Goal: Book appointment/travel/reservation

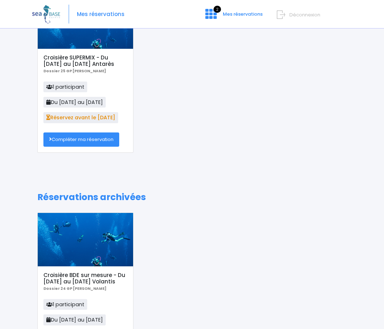
scroll to position [49, 0]
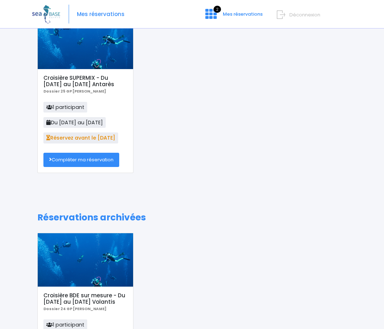
click at [70, 159] on link "Compléter ma réservation" at bounding box center [81, 160] width 76 height 14
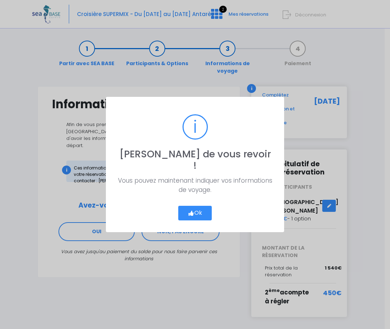
click at [196, 206] on button "Ok" at bounding box center [194, 213] width 33 height 15
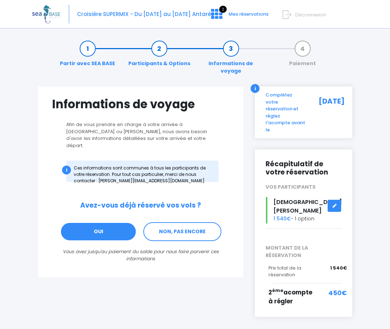
click at [95, 222] on link "OUI" at bounding box center [98, 231] width 76 height 19
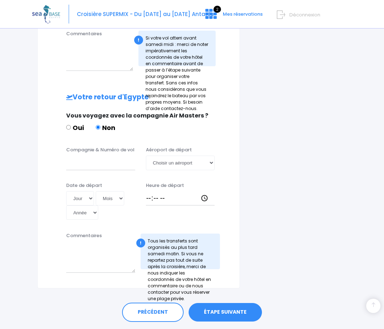
scroll to position [394, 0]
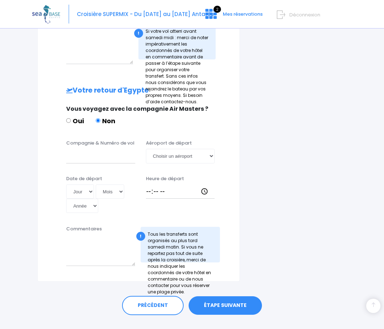
click at [222, 296] on link "ÉTAPE SUIVANTE" at bounding box center [225, 305] width 73 height 19
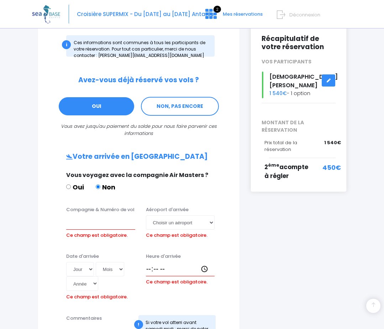
scroll to position [143, 0]
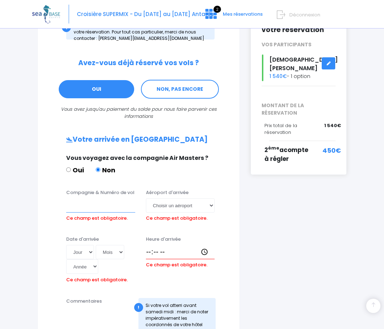
click at [75, 198] on input "Compagnie & Numéro de vol" at bounding box center [100, 205] width 69 height 14
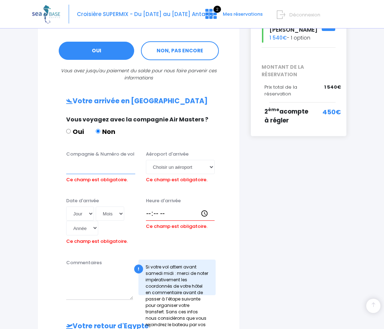
scroll to position [190, 0]
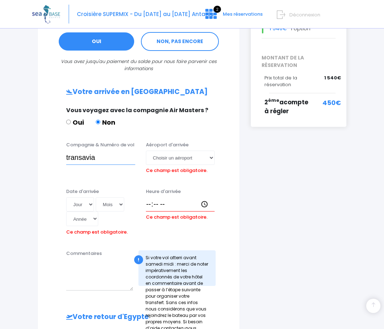
click at [68, 151] on input "transavia" at bounding box center [100, 158] width 69 height 14
click at [100, 151] on input "Transavia" at bounding box center [100, 158] width 69 height 14
type input "Transavia TO8062"
click at [212, 151] on select "Choisir un aéroport Hurghada Marsa Alam" at bounding box center [180, 158] width 69 height 14
select select "Hurghada"
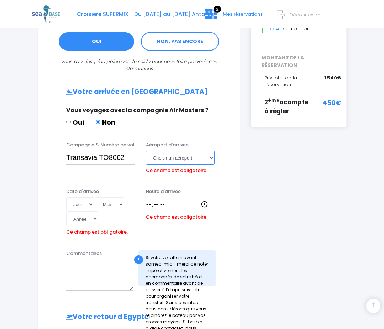
click at [146, 151] on select "Choisir un aéroport Hurghada Marsa Alam" at bounding box center [180, 158] width 69 height 14
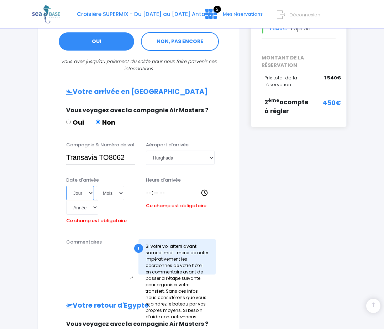
drag, startPoint x: 78, startPoint y: 180, endPoint x: 67, endPoint y: 182, distance: 11.8
click at [78, 186] on select "Jour 01 02 03 04 05 06 07 08 09 10 11 12 13 14 15 16 17 18 19 20 21 22 23 24 25…" at bounding box center [80, 193] width 28 height 14
select select "29"
click at [66, 186] on select "Jour 01 02 03 04 05 06 07 08 09 10 11 12 13 14 15 16 17 18 19 20 21 22 23 24 25…" at bounding box center [80, 193] width 28 height 14
click at [109, 186] on select "Mois 01 02 03 04 05 06 07 08 09 10 11 12" at bounding box center [110, 193] width 29 height 14
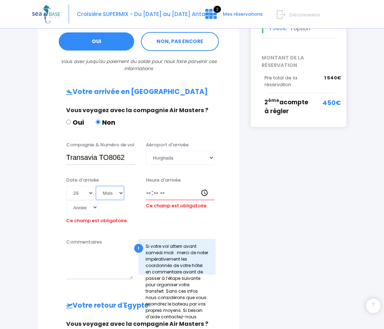
select select "11"
click at [96, 186] on select "Mois 01 02 03 04 05 06 07 08 09 10 11 12" at bounding box center [110, 193] width 29 height 14
click at [94, 200] on select "Année 2045 2044 2043 2042 2041 2040 2039 2038 2037 2036 2035 2034 2033 2032 203…" at bounding box center [82, 207] width 32 height 14
select select "2025"
click at [66, 200] on select "Année 2045 2044 2043 2042 2041 2040 2039 2038 2037 2036 2035 2034 2033 2032 203…" at bounding box center [82, 207] width 32 height 14
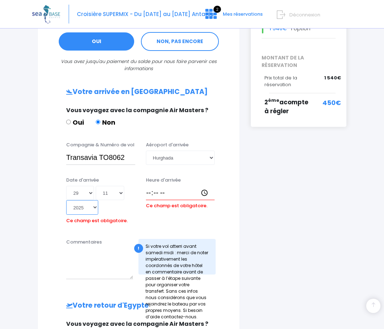
type input "2025-11-29"
click at [150, 186] on input "Heure d'arrivée" at bounding box center [180, 193] width 69 height 14
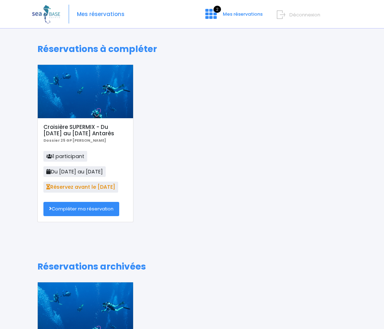
click at [75, 209] on link "Compléter ma réservation" at bounding box center [81, 209] width 76 height 14
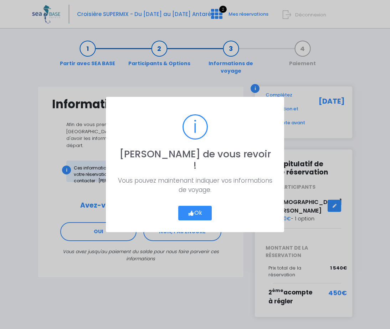
click at [197, 207] on button "Ok" at bounding box center [194, 213] width 33 height 15
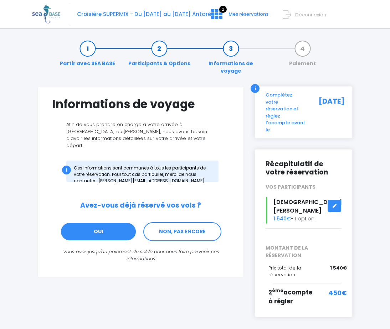
click at [98, 222] on link "OUI" at bounding box center [98, 231] width 76 height 19
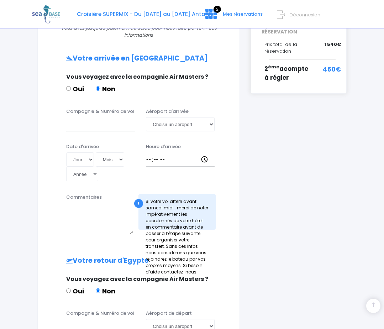
scroll to position [228, 0]
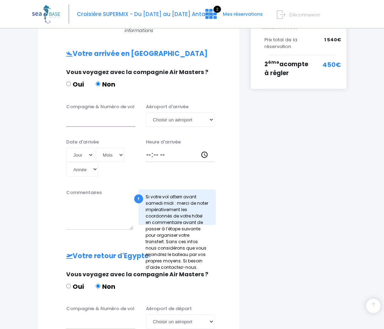
click at [73, 113] on input "Compagnie & Numéro de vol" at bounding box center [100, 120] width 69 height 14
click at [69, 113] on input "transavia" at bounding box center [100, 120] width 69 height 14
click at [102, 113] on input "Transavia" at bounding box center [100, 120] width 69 height 14
type input "Transavia TO8062"
click at [212, 113] on select "Choisir un aéroport Hurghada Marsa Alam" at bounding box center [180, 120] width 69 height 14
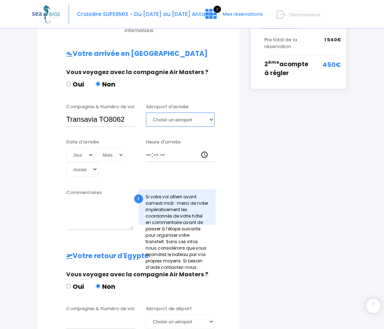
select select "Hurghada"
click at [146, 113] on select "Choisir un aéroport Hurghada Marsa Alam" at bounding box center [180, 120] width 69 height 14
click at [91, 148] on select "Jour 01 02 03 04 05 06 07 08 09 10 11 12 13 14 15 16 17 18 19 20 21 22 23 24 25…" at bounding box center [80, 155] width 28 height 14
select select "29"
click at [66, 148] on select "Jour 01 02 03 04 05 06 07 08 09 10 11 12 13 14 15 16 17 18 19 20 21 22 23 24 25…" at bounding box center [80, 155] width 28 height 14
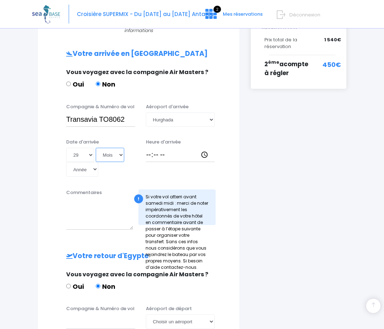
click at [120, 148] on select "Mois 01 02 03 04 05 06 07 08 09 10 11 12" at bounding box center [110, 155] width 29 height 14
select select "11"
click at [96, 148] on select "Mois 01 02 03 04 05 06 07 08 09 10 11 12" at bounding box center [110, 155] width 29 height 14
click at [94, 162] on select "Année 2045 2044 2043 2042 2041 2040 2039 2038 2037 2036 2035 2034 2033 2032 203…" at bounding box center [82, 169] width 32 height 14
select select "2025"
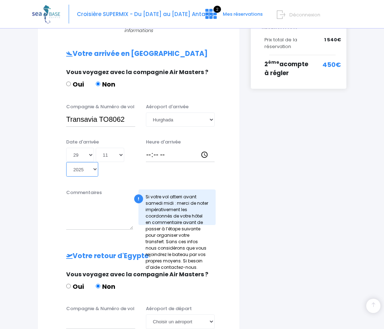
click at [66, 162] on select "Année 2045 2044 2043 2042 2041 2040 2039 2038 2037 2036 2035 2034 2033 2032 203…" at bounding box center [82, 169] width 32 height 14
type input "2025-11-29"
click at [151, 148] on input "Heure d'arrivée" at bounding box center [180, 155] width 69 height 14
type input "14:45"
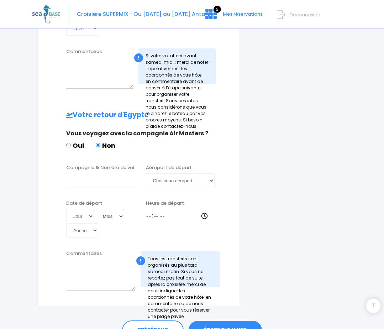
scroll to position [371, 0]
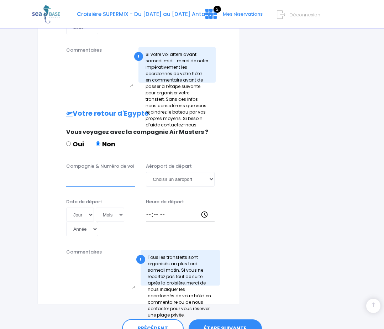
click at [73, 172] on input "Compagnie & Numéro de vol" at bounding box center [100, 179] width 69 height 14
click at [97, 172] on input "T" at bounding box center [100, 179] width 69 height 14
type input "Transavia TO8063"
click at [212, 172] on select "Choisir un aéroport Hurghada Marsa Alam" at bounding box center [180, 179] width 69 height 14
select select "Hurghada"
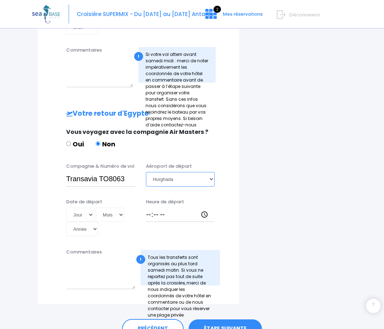
click at [146, 172] on select "Choisir un aéroport Hurghada Marsa Alam" at bounding box center [180, 179] width 69 height 14
click at [78, 208] on select "Jour 01 02 03 04 05 06 07 08 09 10 11 12 13 14 15 16 17 18 19 20 21 22 23 24 25…" at bounding box center [80, 215] width 28 height 14
select select "06"
click at [66, 208] on select "Jour 01 02 03 04 05 06 07 08 09 10 11 12 13 14 15 16 17 18 19 20 21 22 23 24 25…" at bounding box center [80, 215] width 28 height 14
click at [121, 208] on select "Mois 01 02 03 04 05 06 07 08 09 10 11 12" at bounding box center [110, 215] width 29 height 14
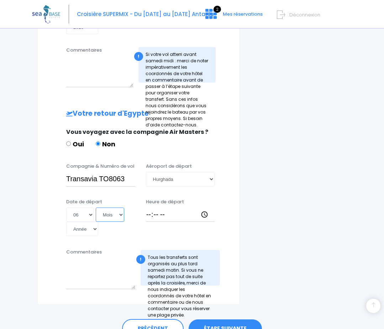
select select "12"
click at [96, 208] on select "Mois 01 02 03 04 05 06 07 08 09 10 11 12" at bounding box center [110, 215] width 29 height 14
click at [94, 222] on select "Année 2045 2044 2043 2042 2041 2040 2039 2038 2037 2036 2035 2034 2033 2032 203…" at bounding box center [82, 229] width 32 height 14
select select "2025"
click at [66, 222] on select "Année 2045 2044 2043 2042 2041 2040 2039 2038 2037 2036 2035 2034 2033 2032 203…" at bounding box center [82, 229] width 32 height 14
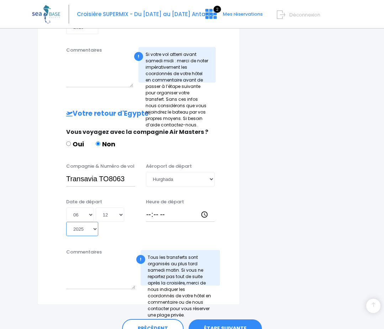
type input "2025-12-06"
click at [149, 208] on input "Heure de départ" at bounding box center [180, 215] width 69 height 14
type input "15:40"
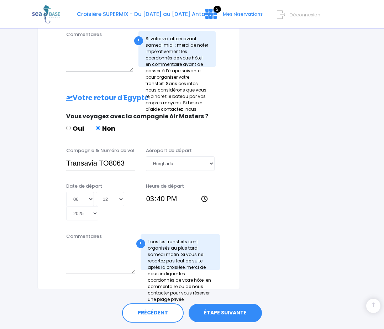
scroll to position [394, 0]
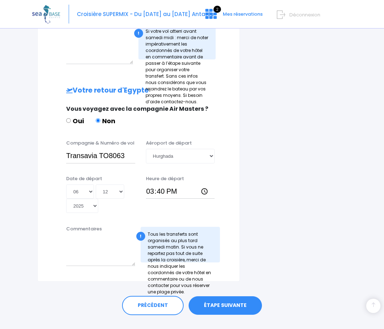
click at [218, 296] on link "ÉTAPE SUIVANTE" at bounding box center [225, 305] width 73 height 19
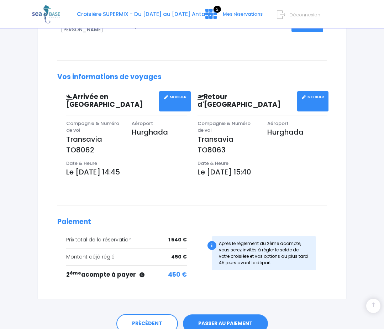
scroll to position [190, 0]
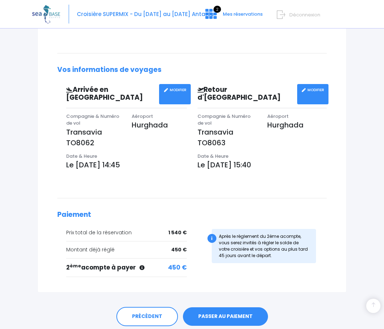
click at [219, 307] on link "PASSER AU PAIEMENT" at bounding box center [225, 316] width 85 height 19
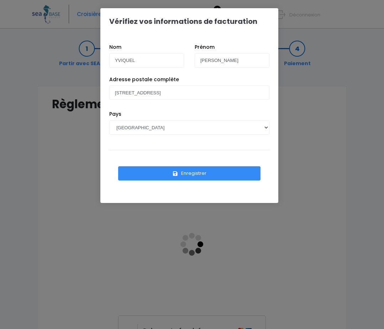
click at [191, 175] on button "Enregistrer" at bounding box center [189, 173] width 143 height 14
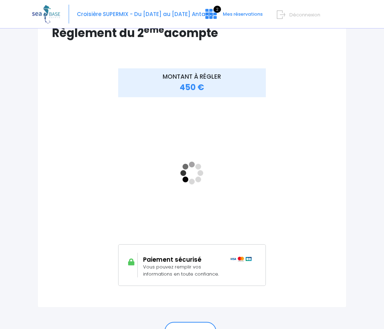
scroll to position [104, 0]
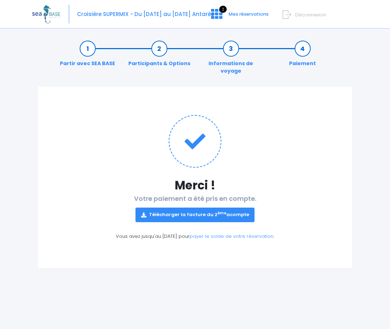
click at [202, 208] on link "Télécharger la facture du 2 ème acompte" at bounding box center [194, 215] width 119 height 14
